Goal: Transaction & Acquisition: Subscribe to service/newsletter

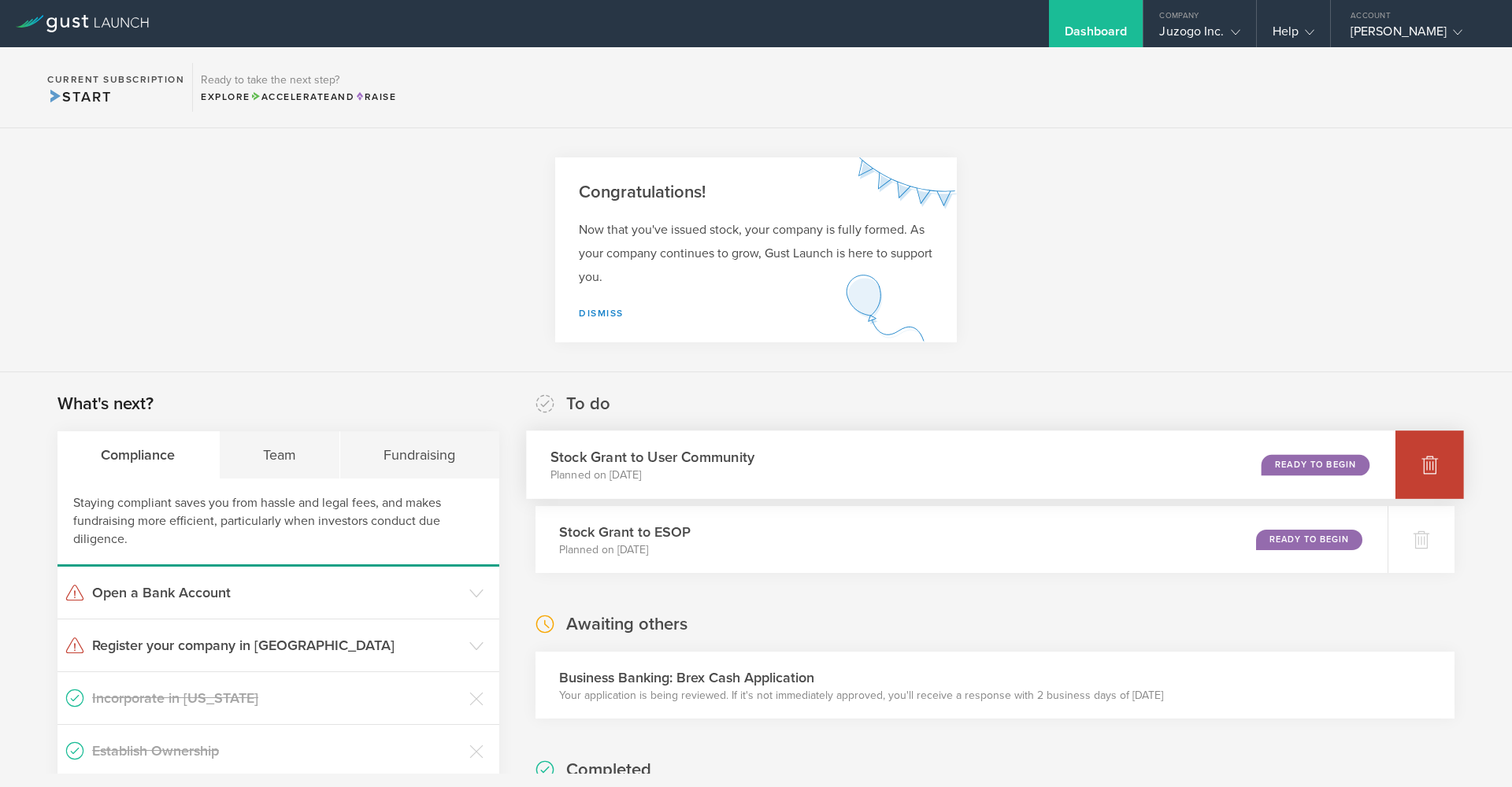
click at [1402, 472] on div at bounding box center [1428, 464] width 68 height 68
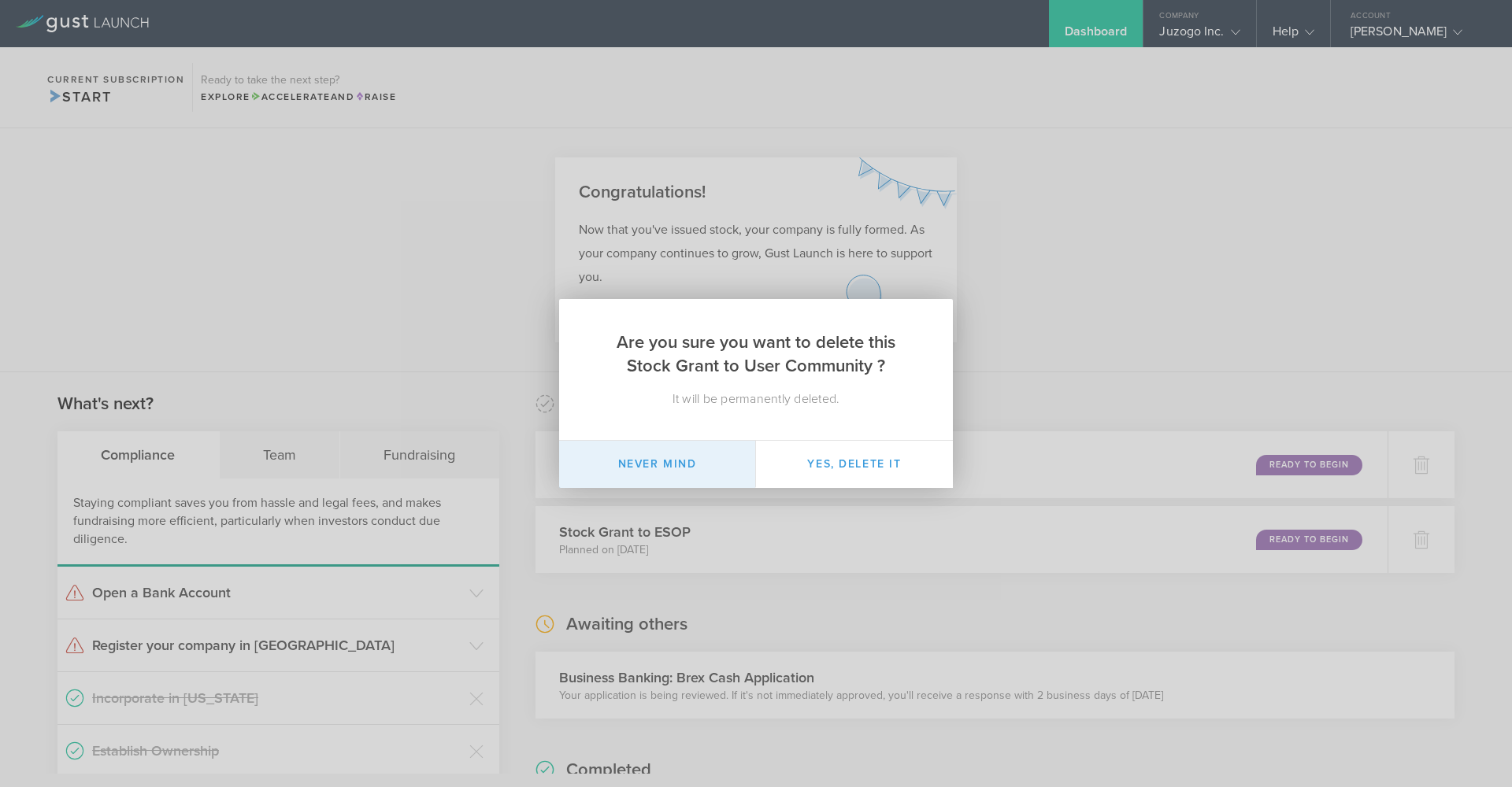
click at [692, 459] on button "Never mind" at bounding box center [657, 465] width 197 height 47
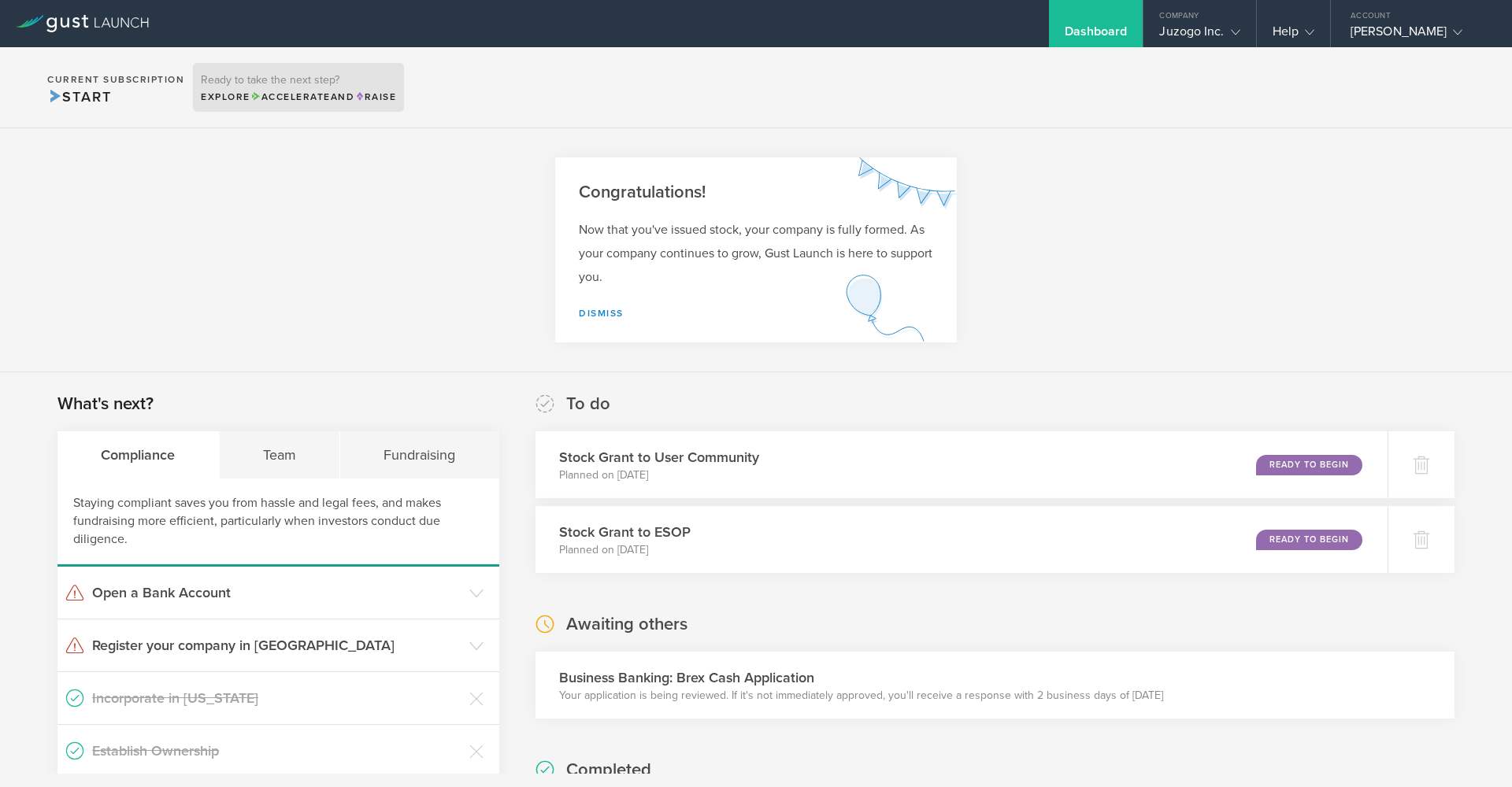
click at [251, 96] on div "Explore Accelerate and Raise" at bounding box center [298, 97] width 195 height 15
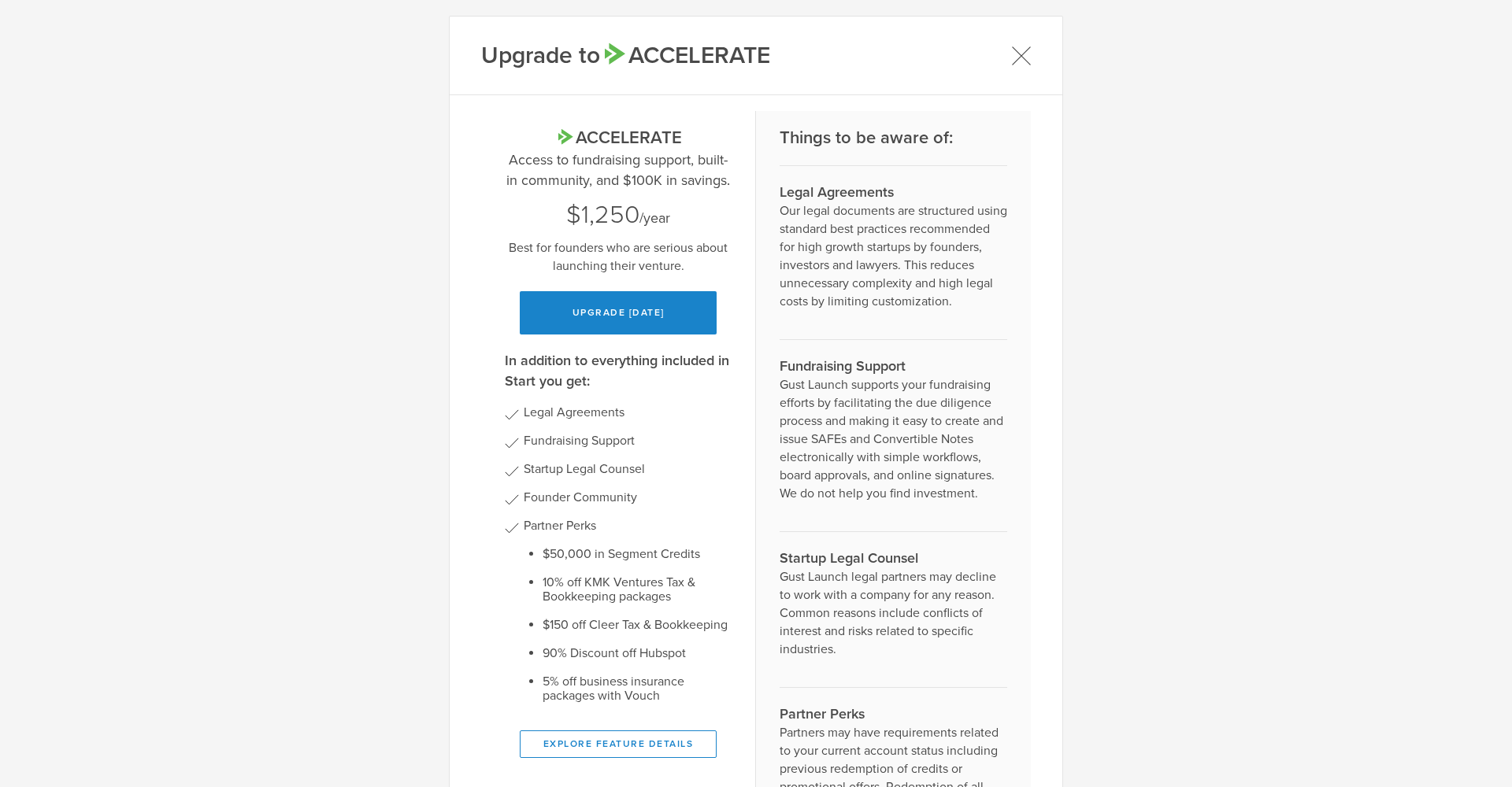
click at [1004, 53] on div "Upgrade to Accelerate" at bounding box center [756, 55] width 613 height 79
click at [1011, 53] on icon at bounding box center [1021, 55] width 20 height 20
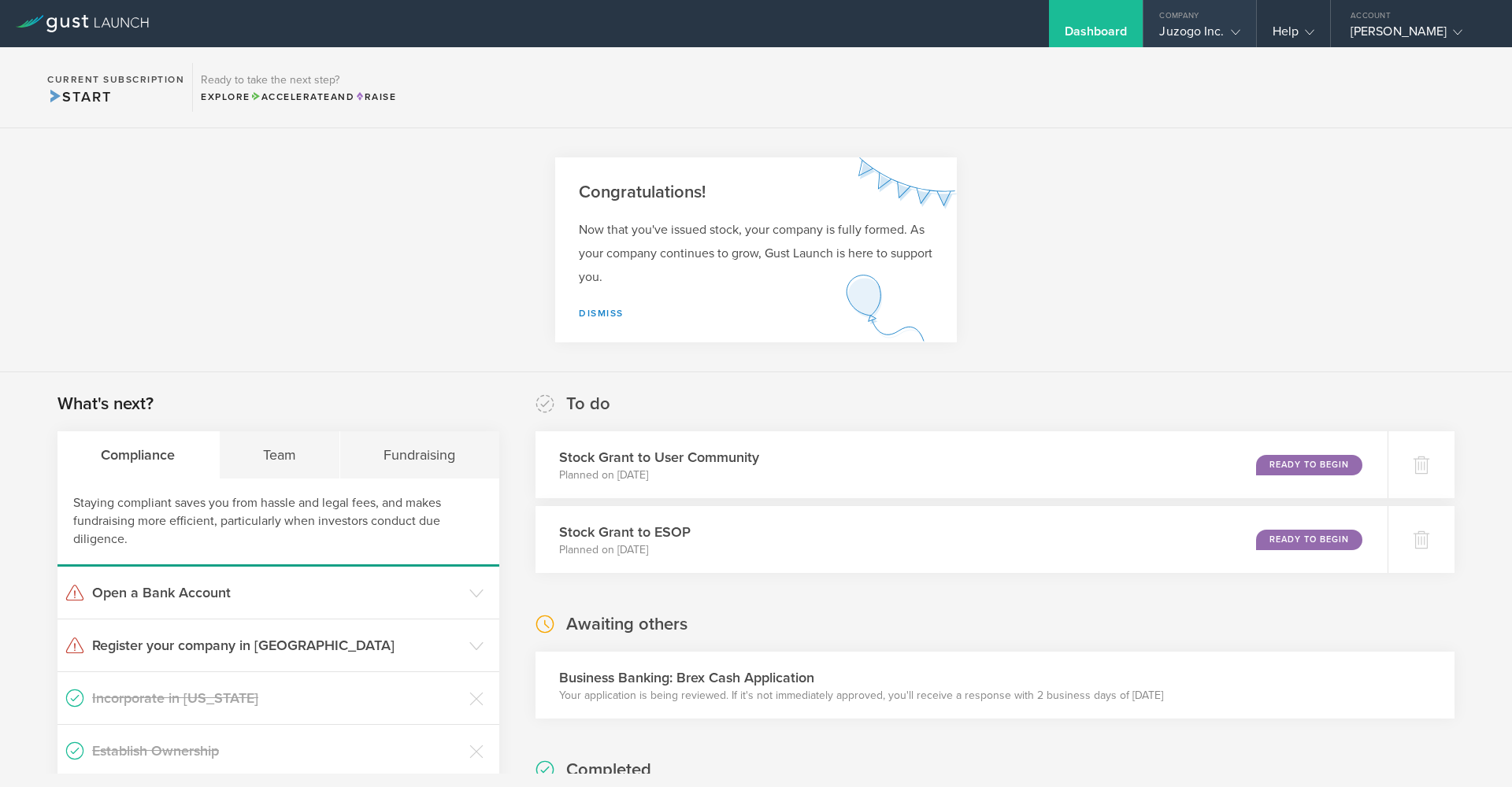
click at [1235, 29] on icon at bounding box center [1235, 32] width 9 height 9
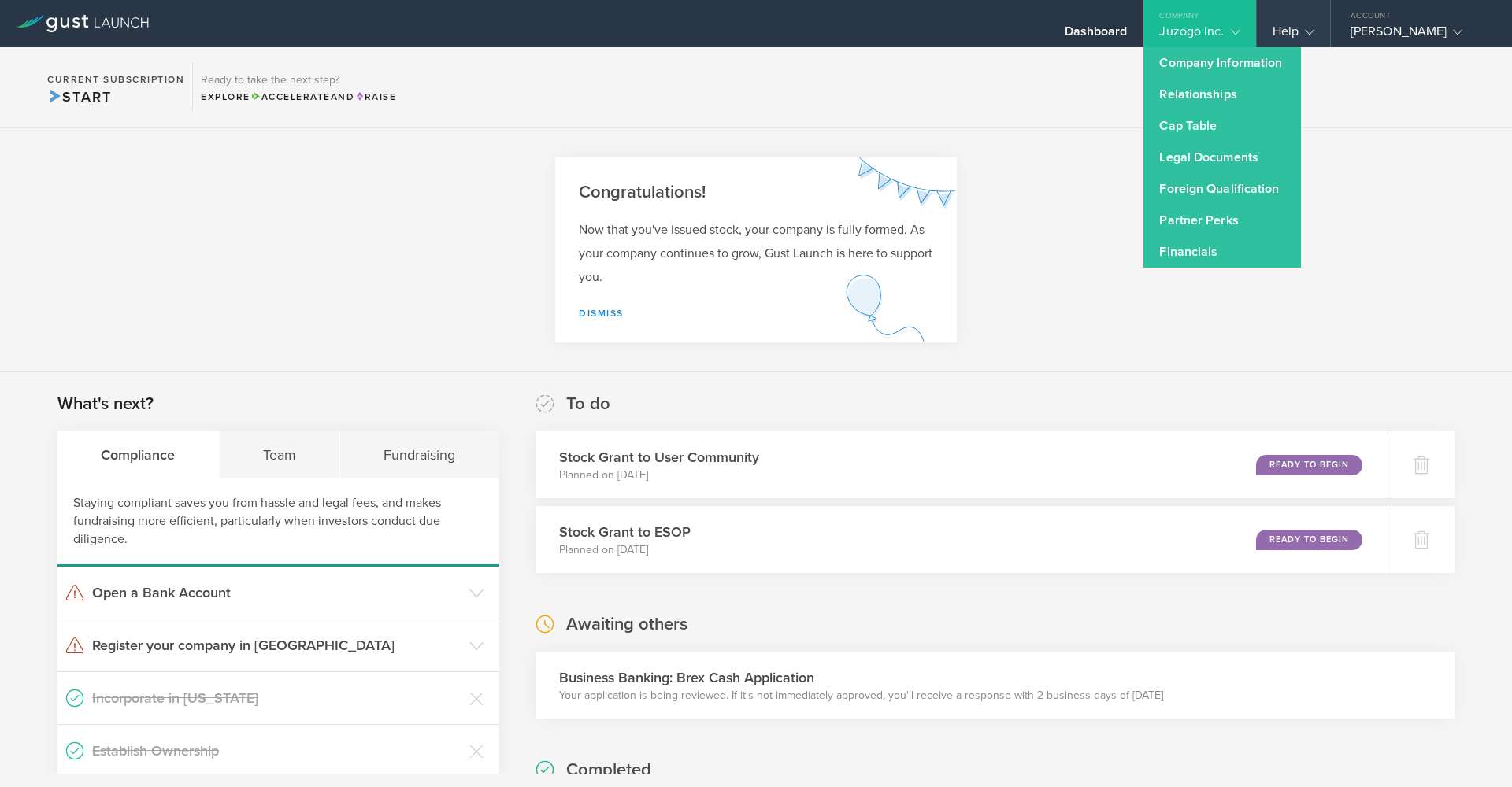
click at [1309, 38] on gust-icon at bounding box center [1306, 31] width 15 height 15
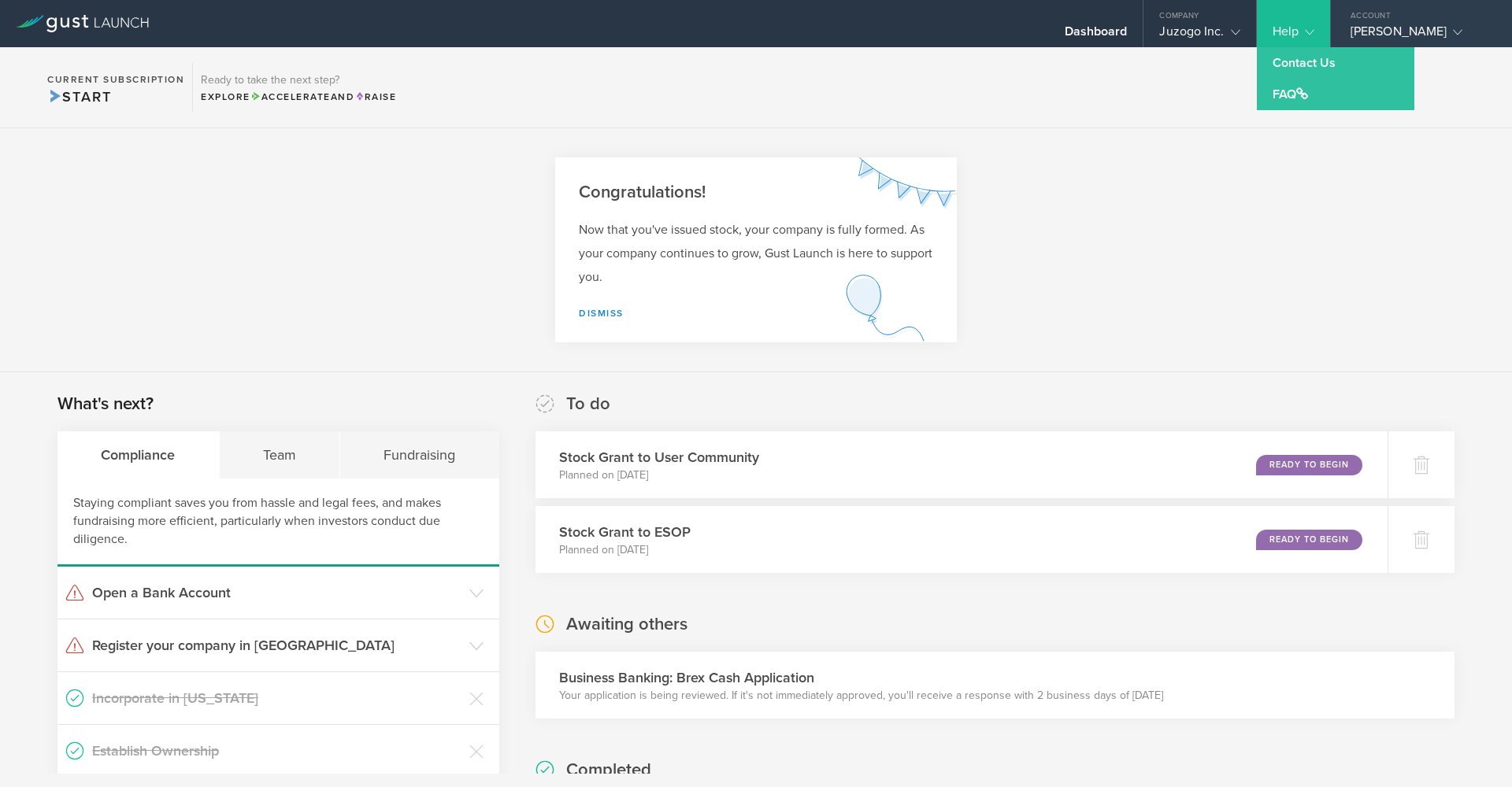
click at [1423, 27] on div "[PERSON_NAME]" at bounding box center [1417, 35] width 133 height 24
